Goal: Information Seeking & Learning: Learn about a topic

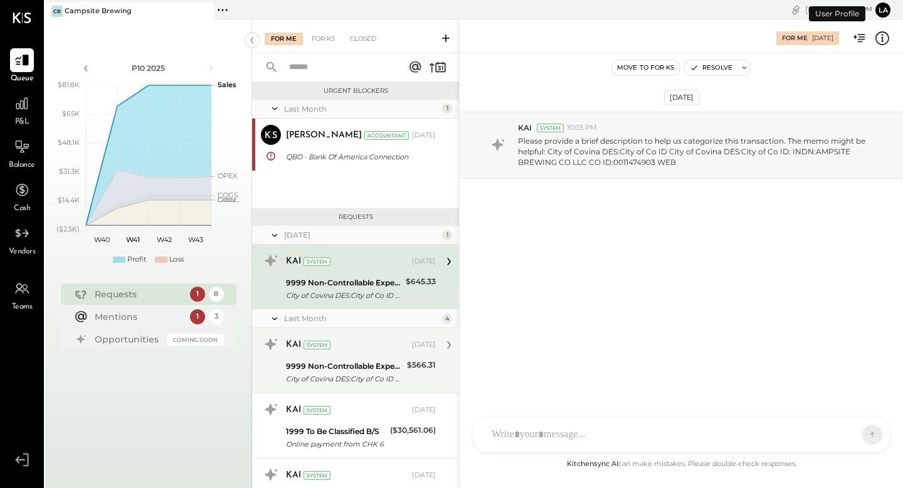
scroll to position [281, 0]
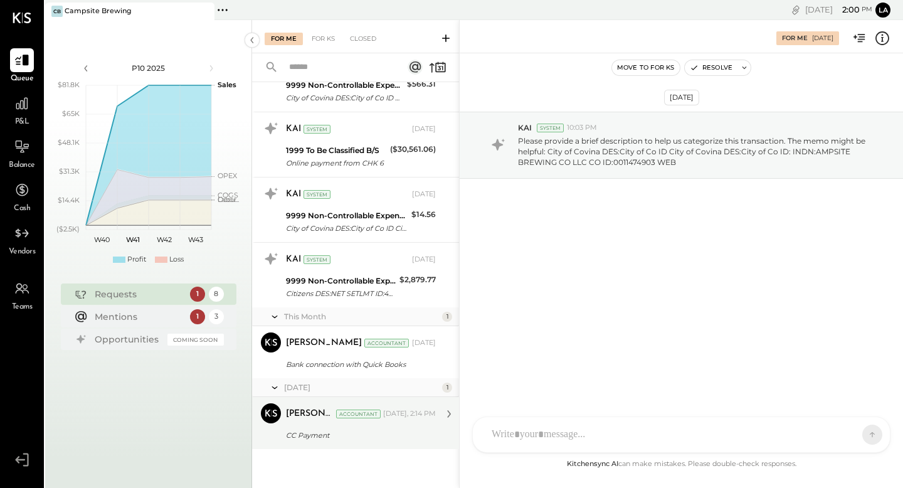
click at [391, 433] on div "CC Payment" at bounding box center [359, 435] width 146 height 13
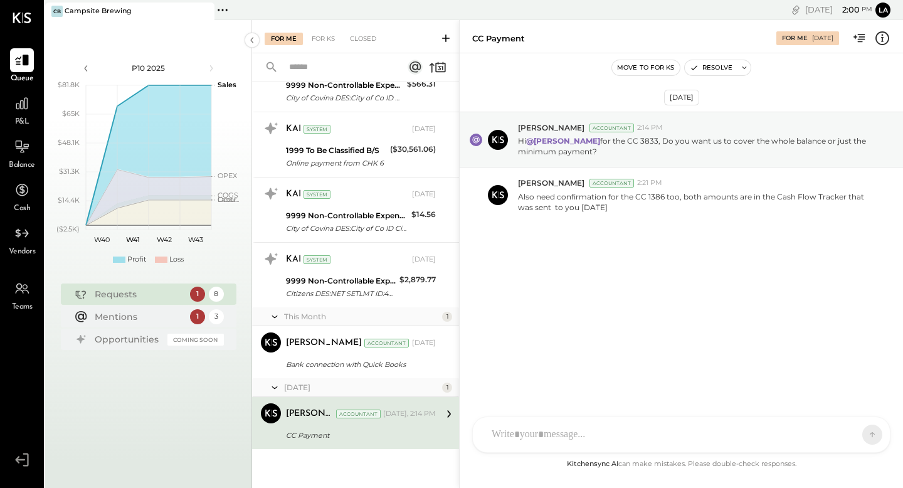
click at [577, 441] on div at bounding box center [681, 434] width 417 height 35
click at [852, 430] on icon at bounding box center [848, 434] width 13 height 13
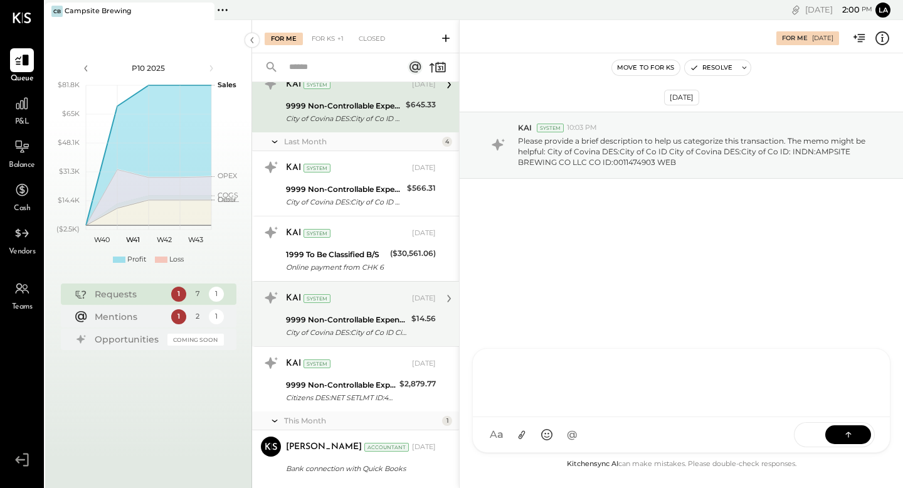
scroll to position [210, 0]
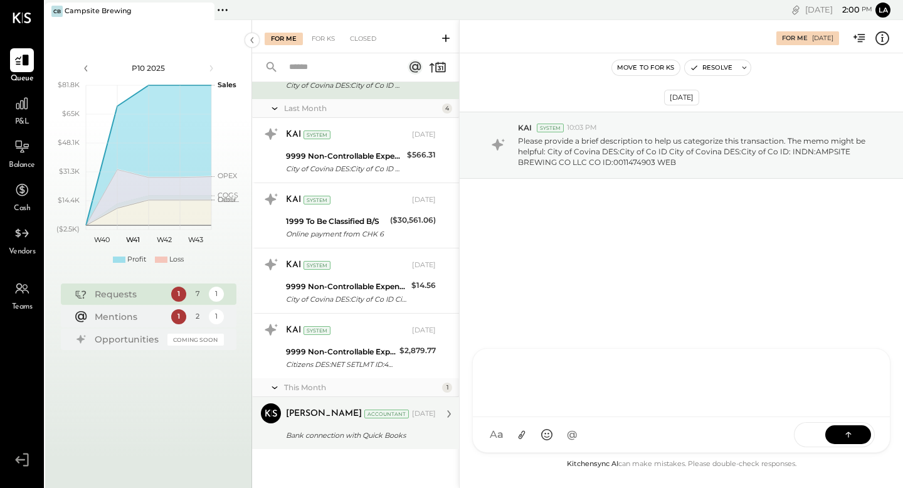
click at [317, 440] on div "Bank connection with Quick Books" at bounding box center [359, 435] width 146 height 13
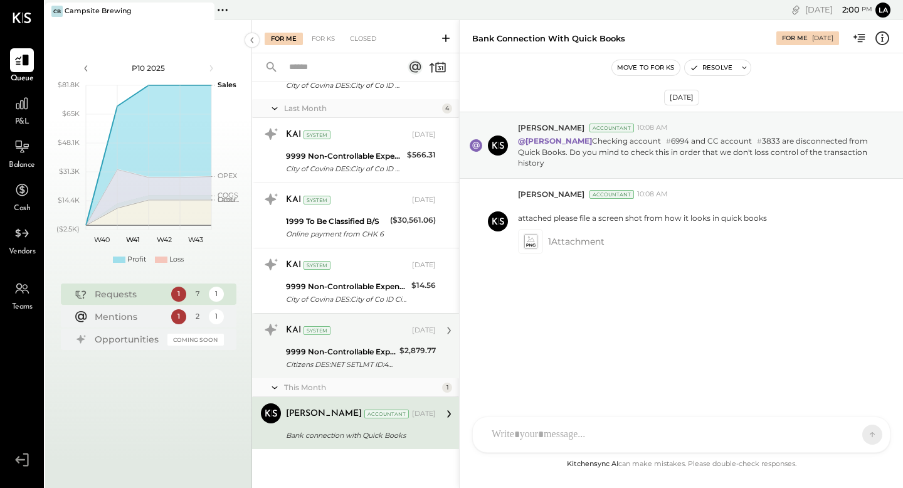
click at [351, 354] on div "9999 Non-Controllable Expenses:Other Income and Expenses:To Be Classified P&L" at bounding box center [341, 351] width 110 height 13
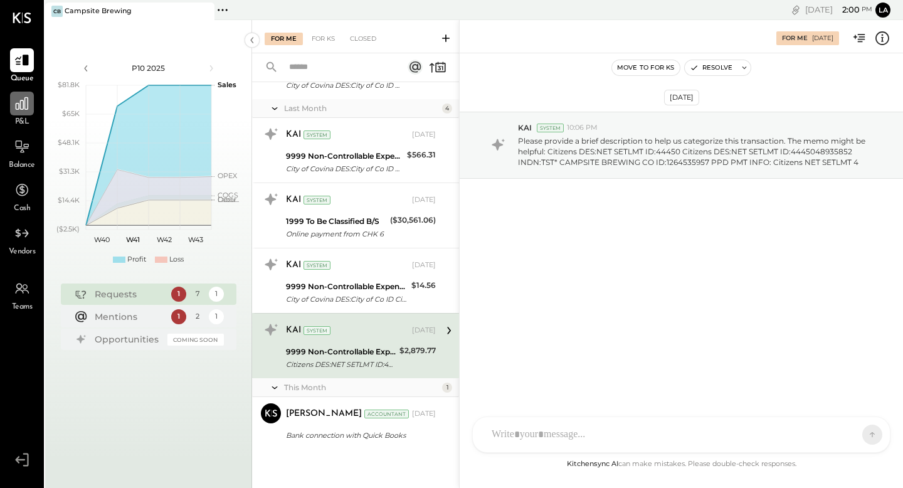
click at [20, 109] on icon at bounding box center [22, 103] width 16 height 16
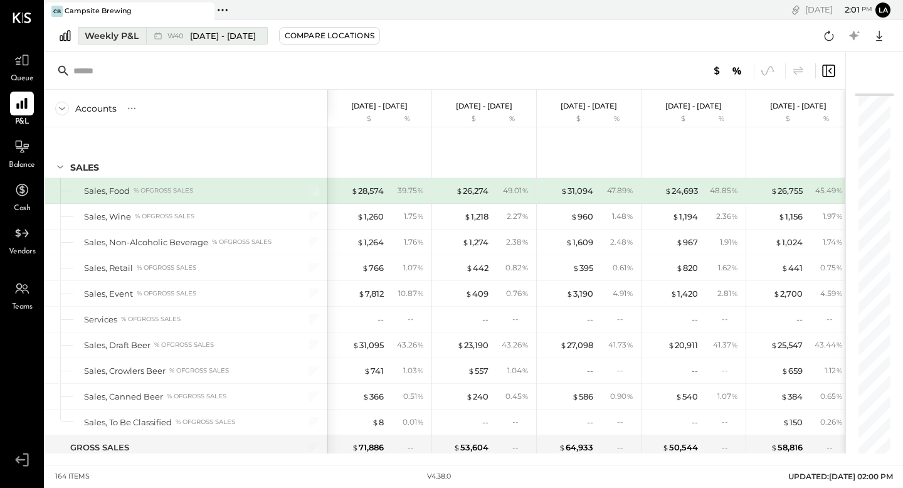
click at [100, 32] on div "Weekly P&L" at bounding box center [112, 35] width 54 height 13
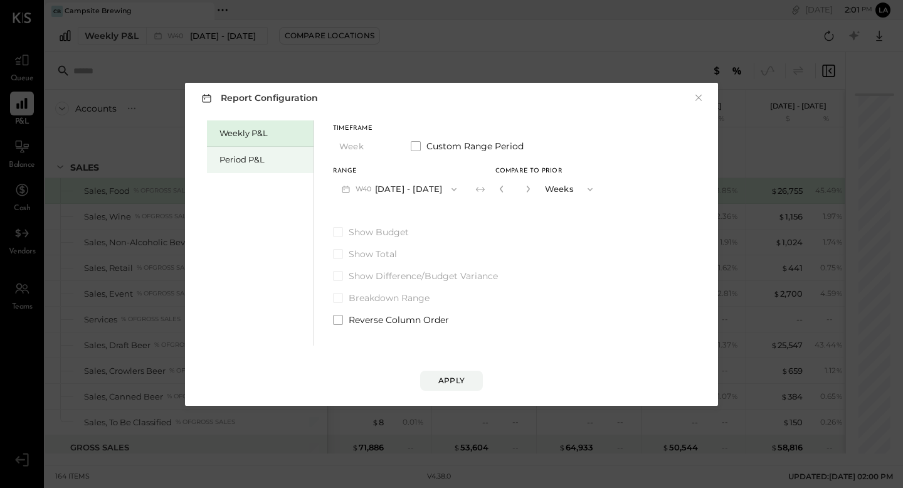
click at [228, 147] on div "Period P&L" at bounding box center [260, 160] width 107 height 26
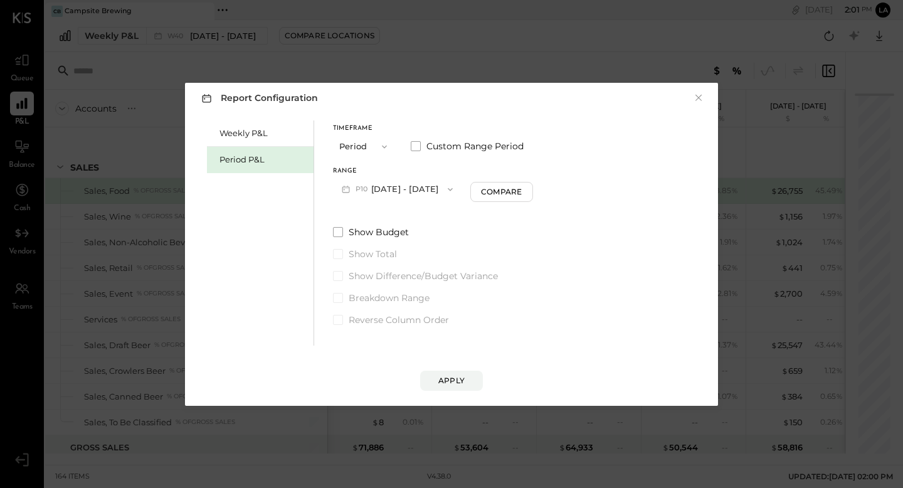
click at [424, 187] on button "P10 [DATE] - [DATE]" at bounding box center [397, 188] width 129 height 23
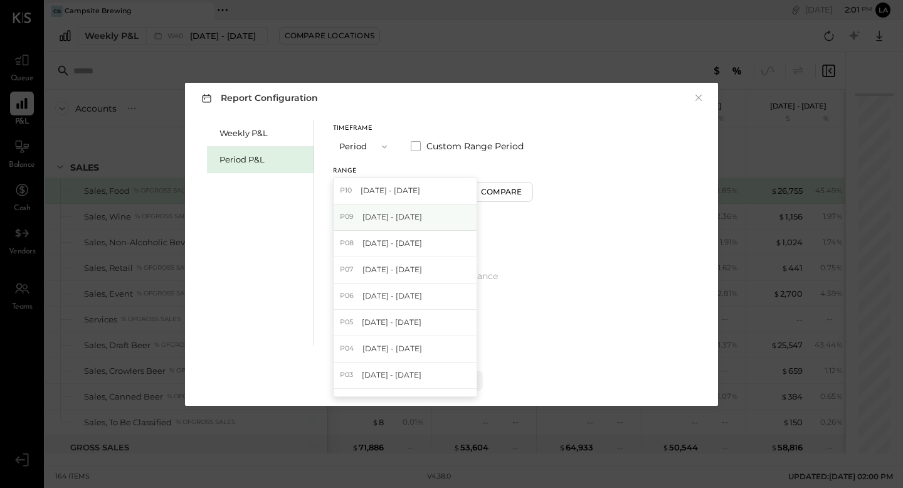
click at [423, 210] on div "P09 [DATE] - [DATE]" at bounding box center [405, 217] width 143 height 26
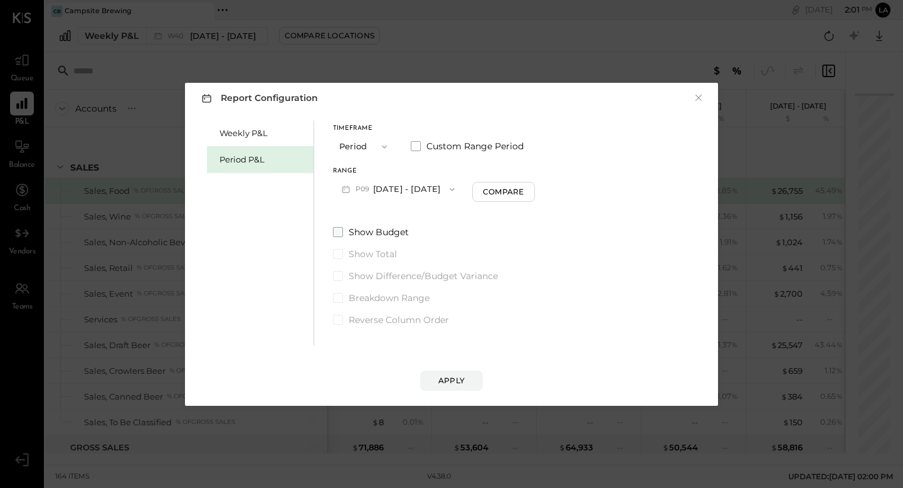
click at [334, 229] on span at bounding box center [338, 232] width 10 height 10
click at [450, 371] on button "Apply" at bounding box center [451, 381] width 63 height 20
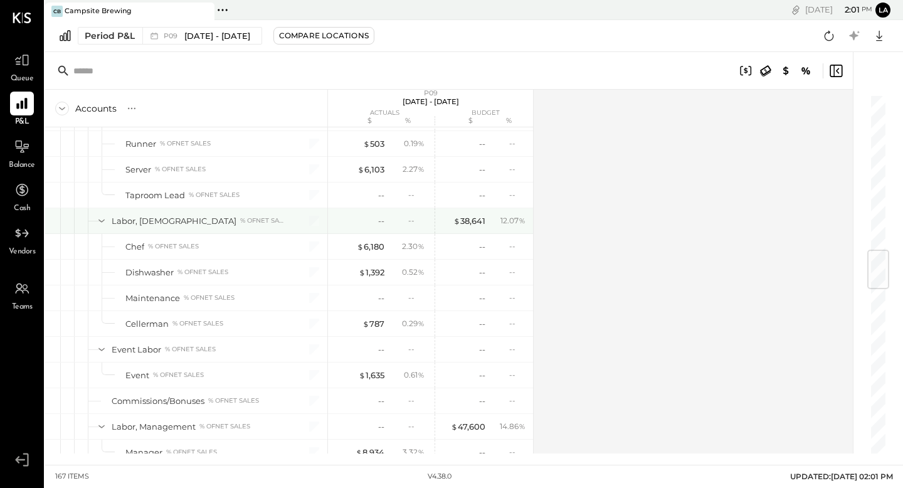
scroll to position [1302, 0]
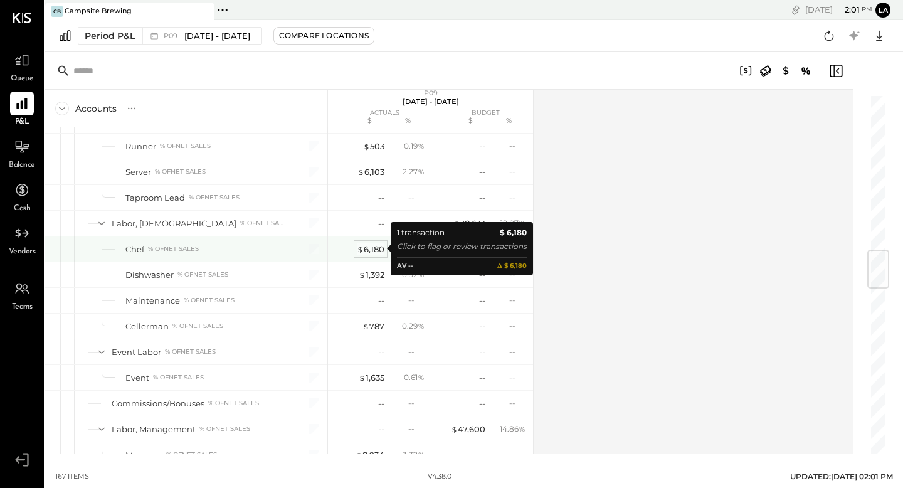
click at [369, 248] on div "$ 6,180" at bounding box center [371, 249] width 28 height 12
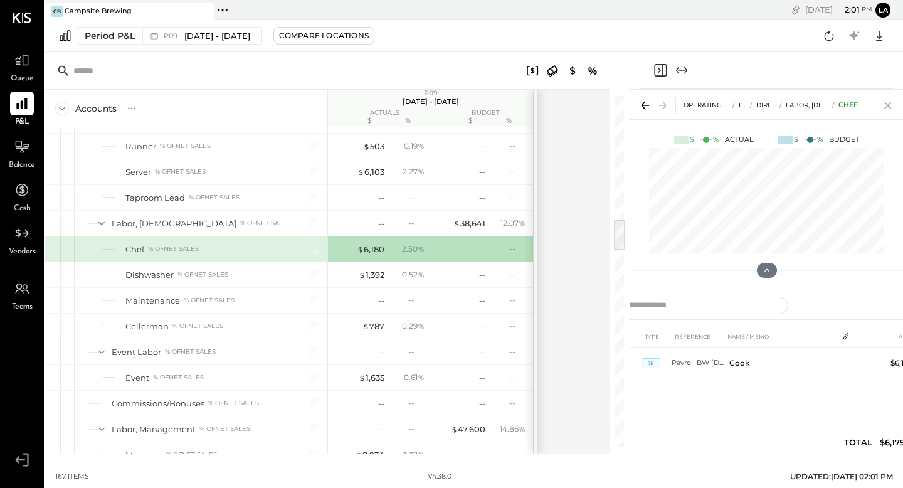
click at [884, 102] on icon at bounding box center [887, 105] width 7 height 7
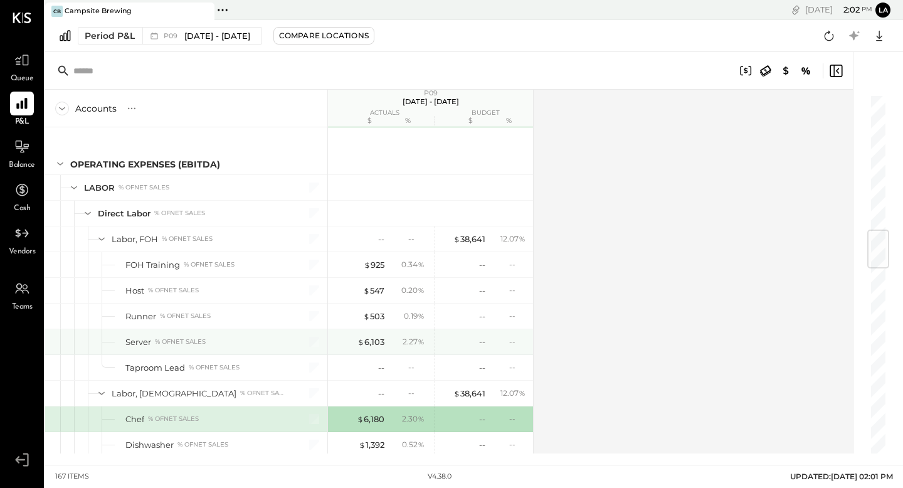
scroll to position [1136, 0]
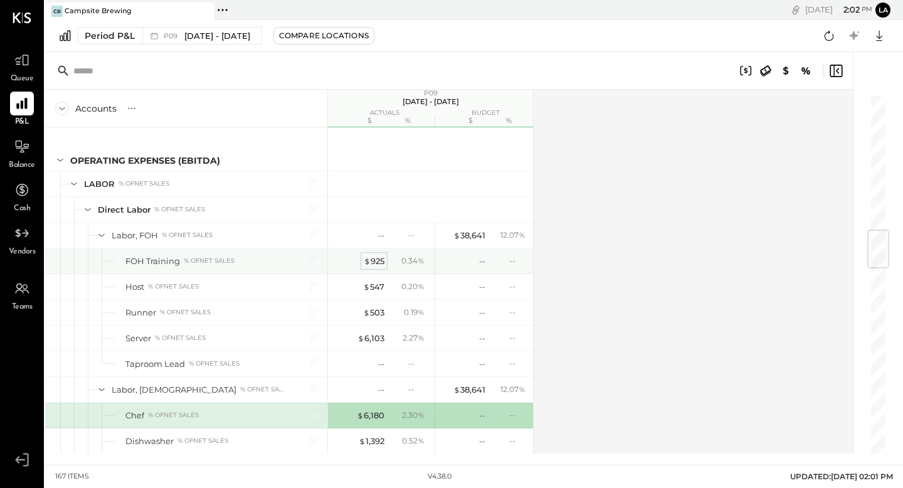
click at [377, 264] on div "$ 925" at bounding box center [374, 261] width 21 height 12
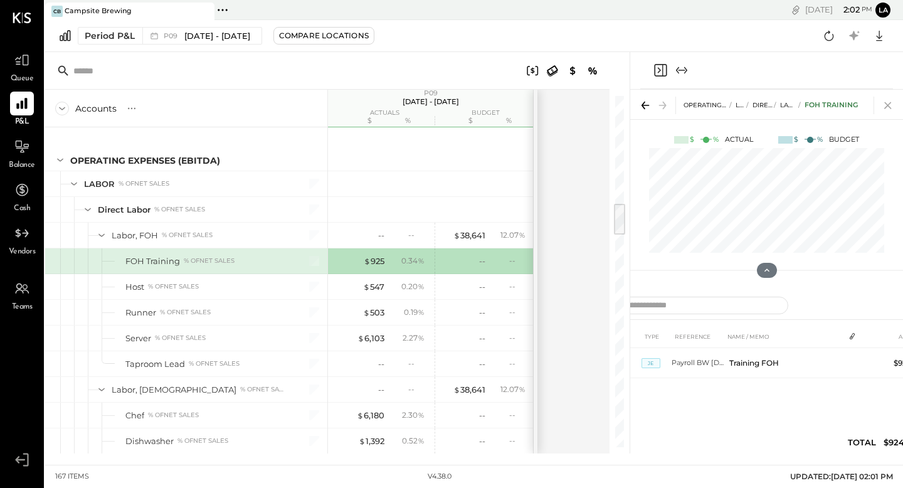
click at [891, 105] on icon at bounding box center [888, 106] width 18 height 18
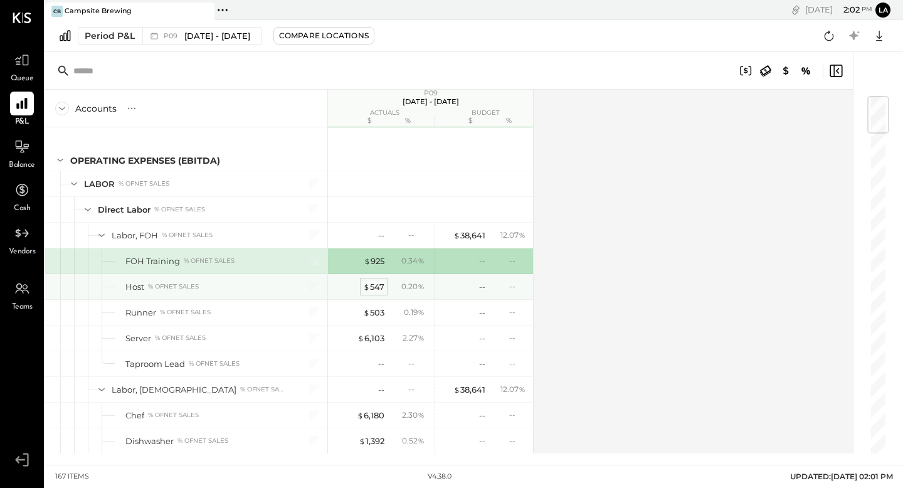
click at [373, 288] on div "$ 547" at bounding box center [373, 287] width 21 height 12
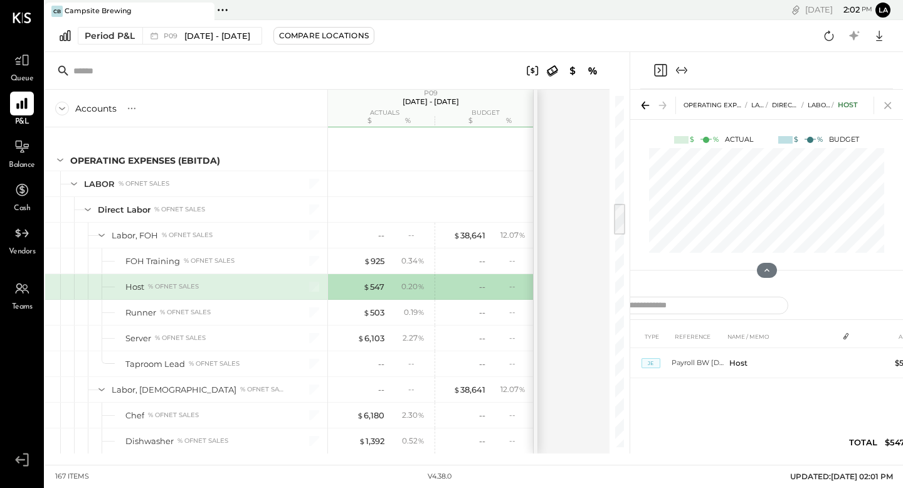
click at [889, 107] on icon at bounding box center [887, 105] width 7 height 7
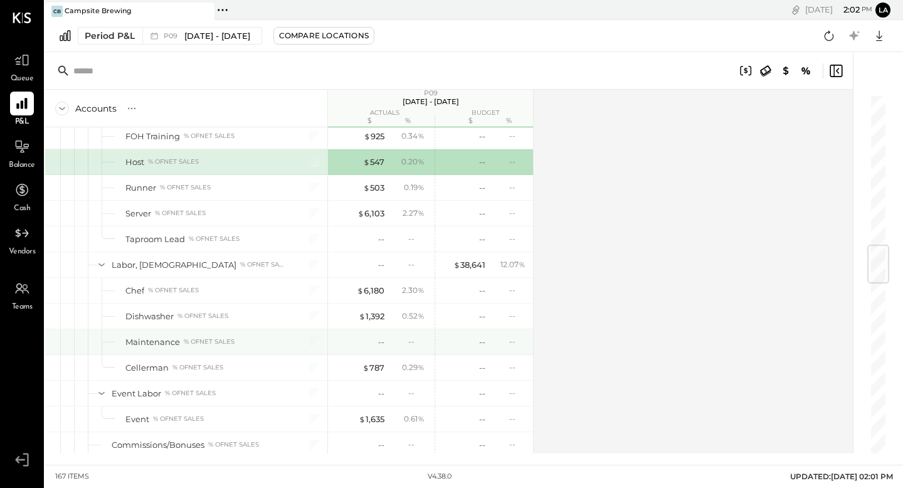
scroll to position [1281, 0]
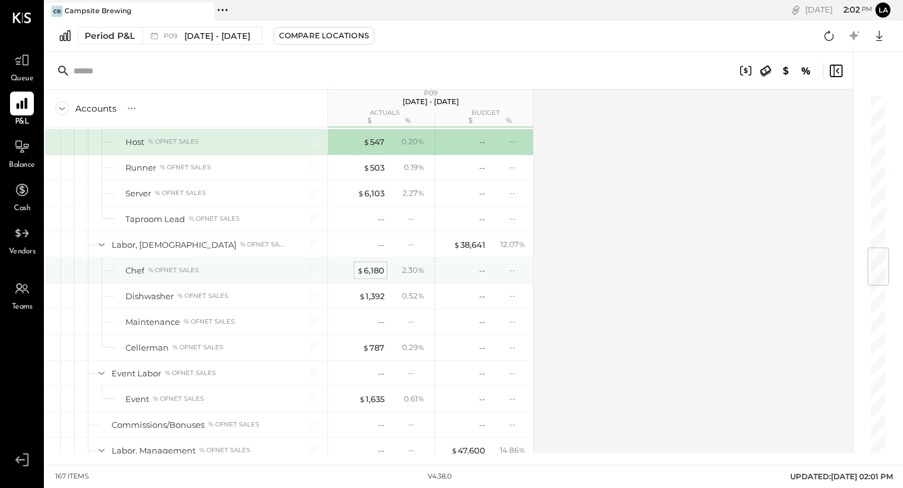
click at [367, 270] on div "$ 6,180" at bounding box center [371, 271] width 28 height 12
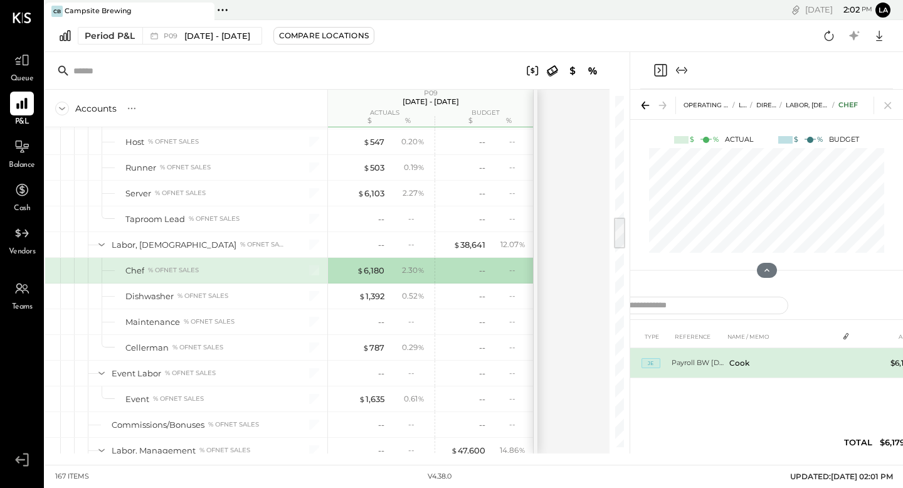
click at [707, 366] on td "Payroll BW [DATE]" at bounding box center [698, 363] width 53 height 30
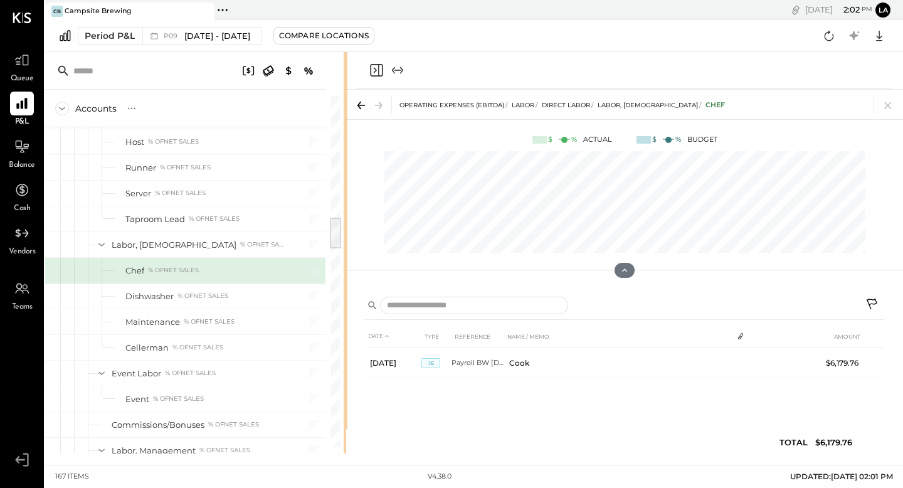
drag, startPoint x: 628, startPoint y: 222, endPoint x: 191, endPoint y: 275, distance: 440.2
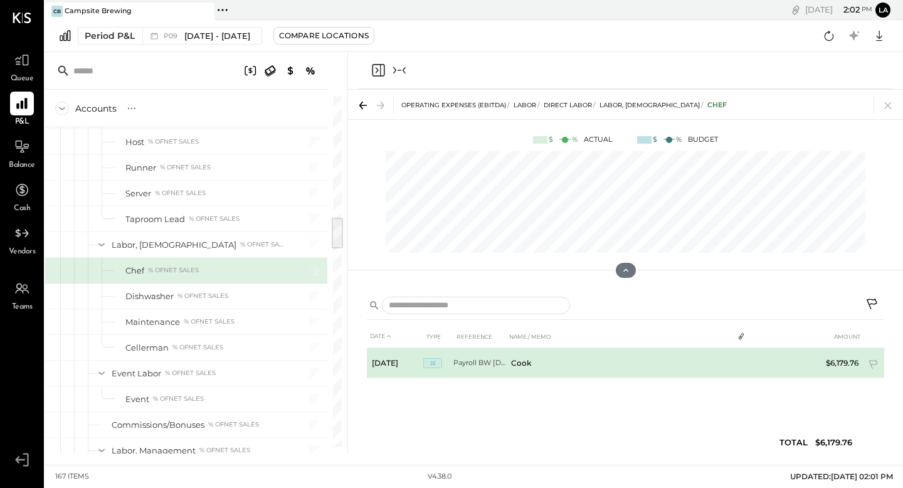
click at [469, 361] on td "Payroll BW [DATE]" at bounding box center [479, 363] width 53 height 30
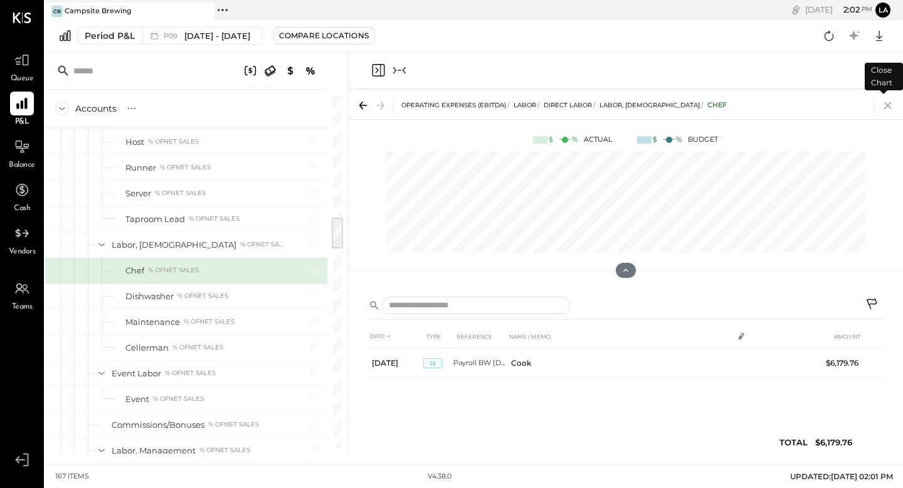
click at [893, 107] on icon at bounding box center [888, 106] width 18 height 18
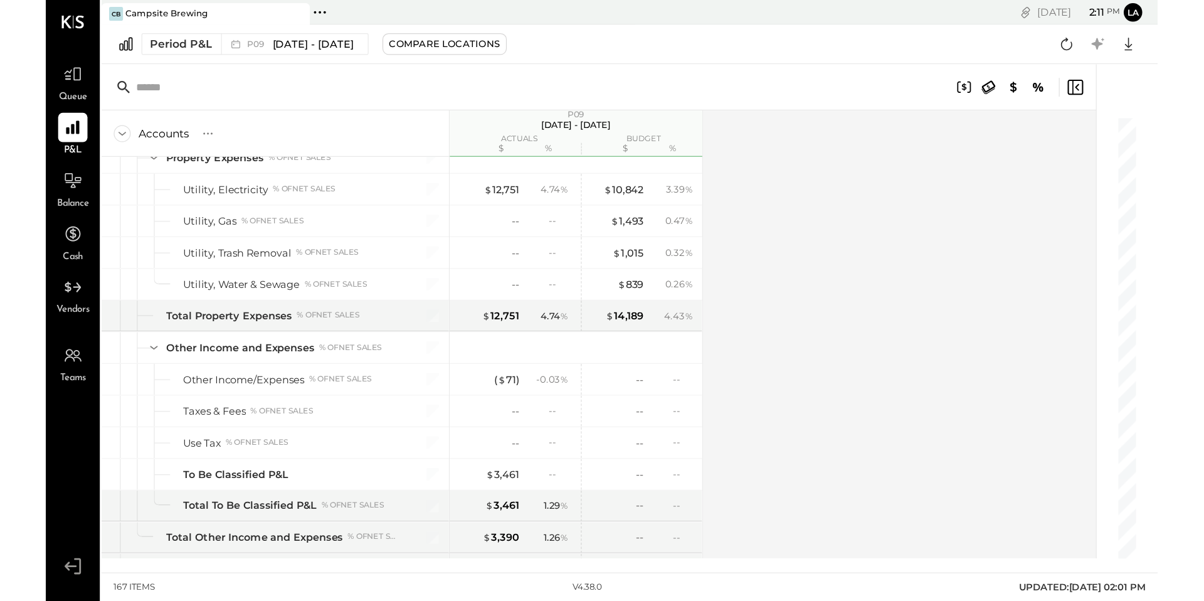
scroll to position [3249, 0]
